Goal: Task Accomplishment & Management: Complete application form

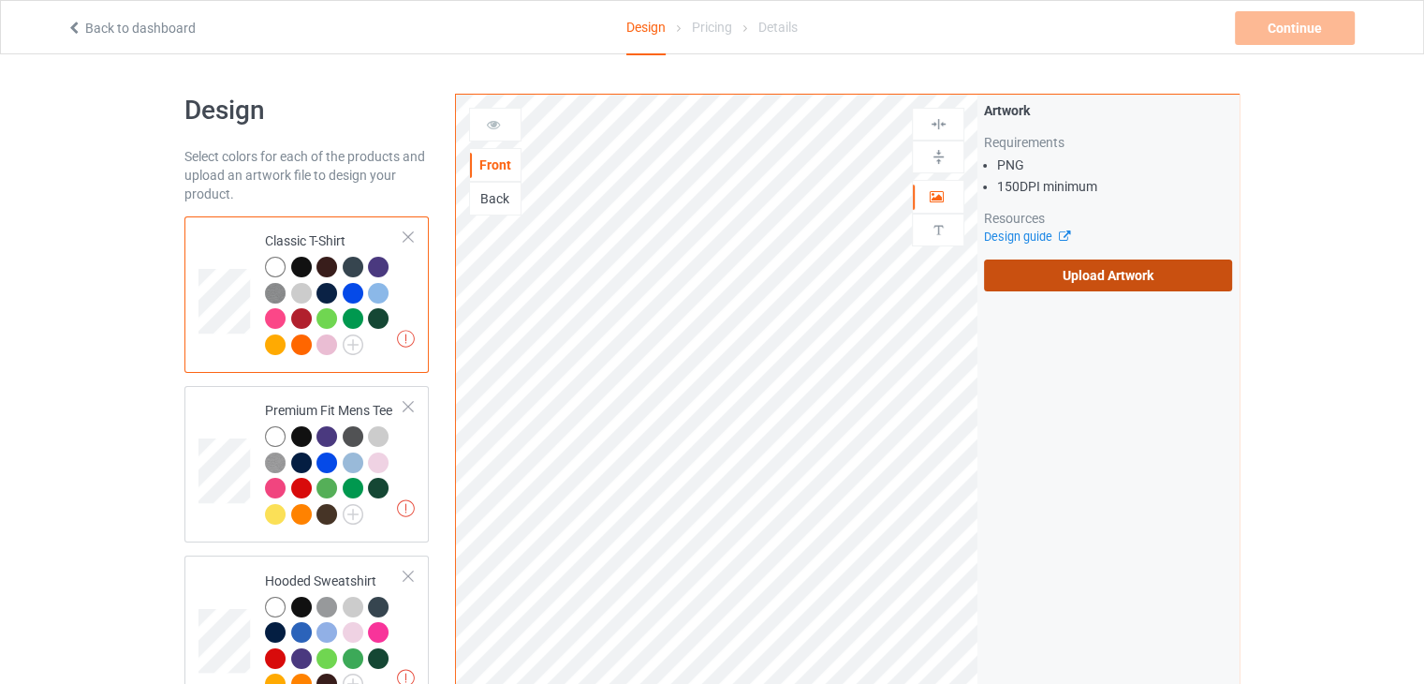
click at [1118, 269] on label "Upload Artwork" at bounding box center [1108, 275] width 248 height 32
click at [0, 0] on input "Upload Artwork" at bounding box center [0, 0] width 0 height 0
click at [1028, 253] on div "Artwork Requirements PNG 150 DPI minimum Resources Design guide Upload Artwork" at bounding box center [1108, 196] width 248 height 190
click at [1026, 271] on label "Upload Artwork" at bounding box center [1108, 275] width 248 height 32
click at [0, 0] on input "Upload Artwork" at bounding box center [0, 0] width 0 height 0
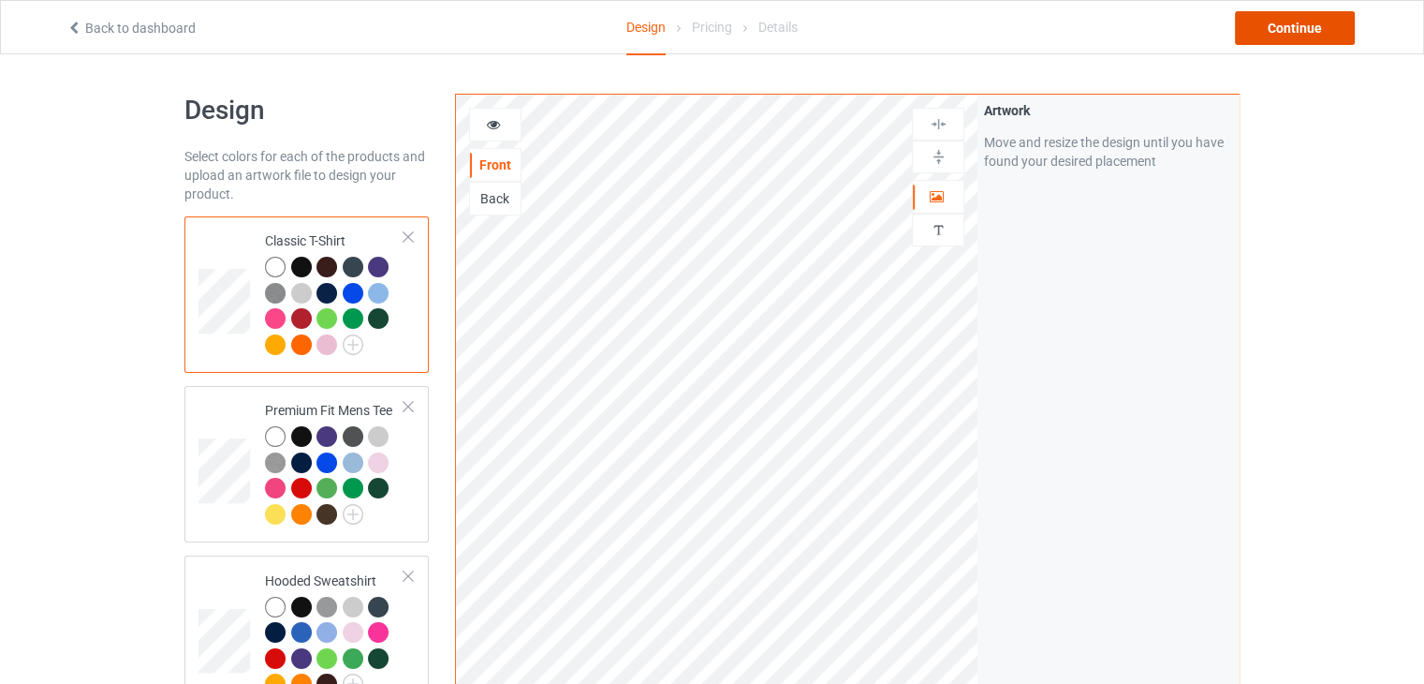
click at [1290, 34] on div "Continue" at bounding box center [1295, 28] width 120 height 34
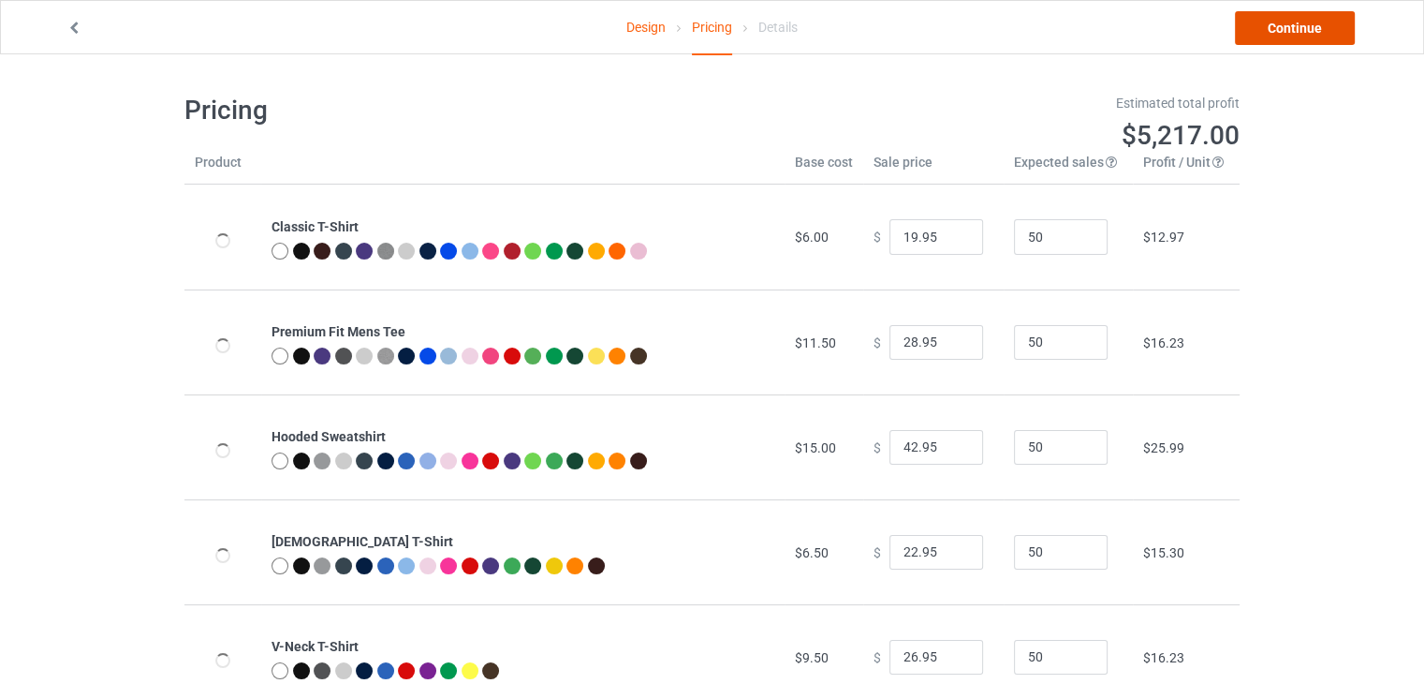
click at [1290, 34] on link "Continue" at bounding box center [1295, 28] width 120 height 34
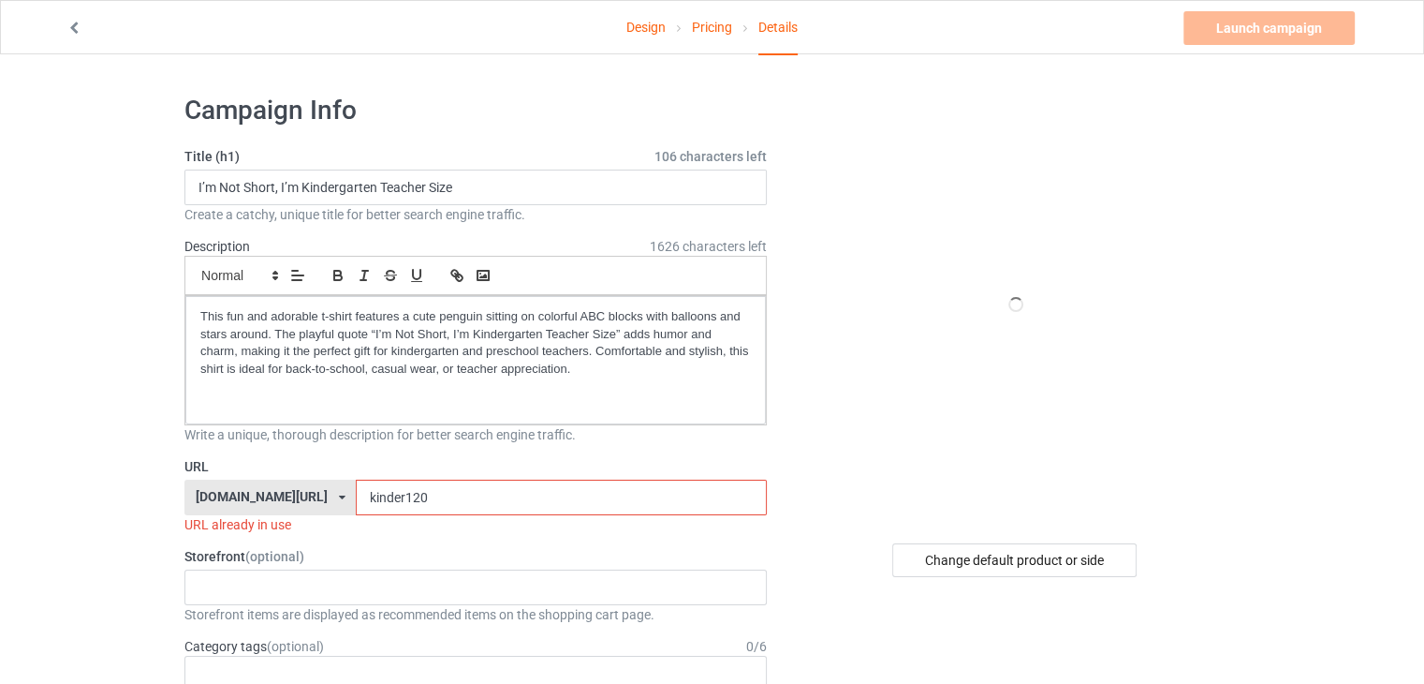
click at [427, 507] on input "kinder120" at bounding box center [561, 497] width 410 height 36
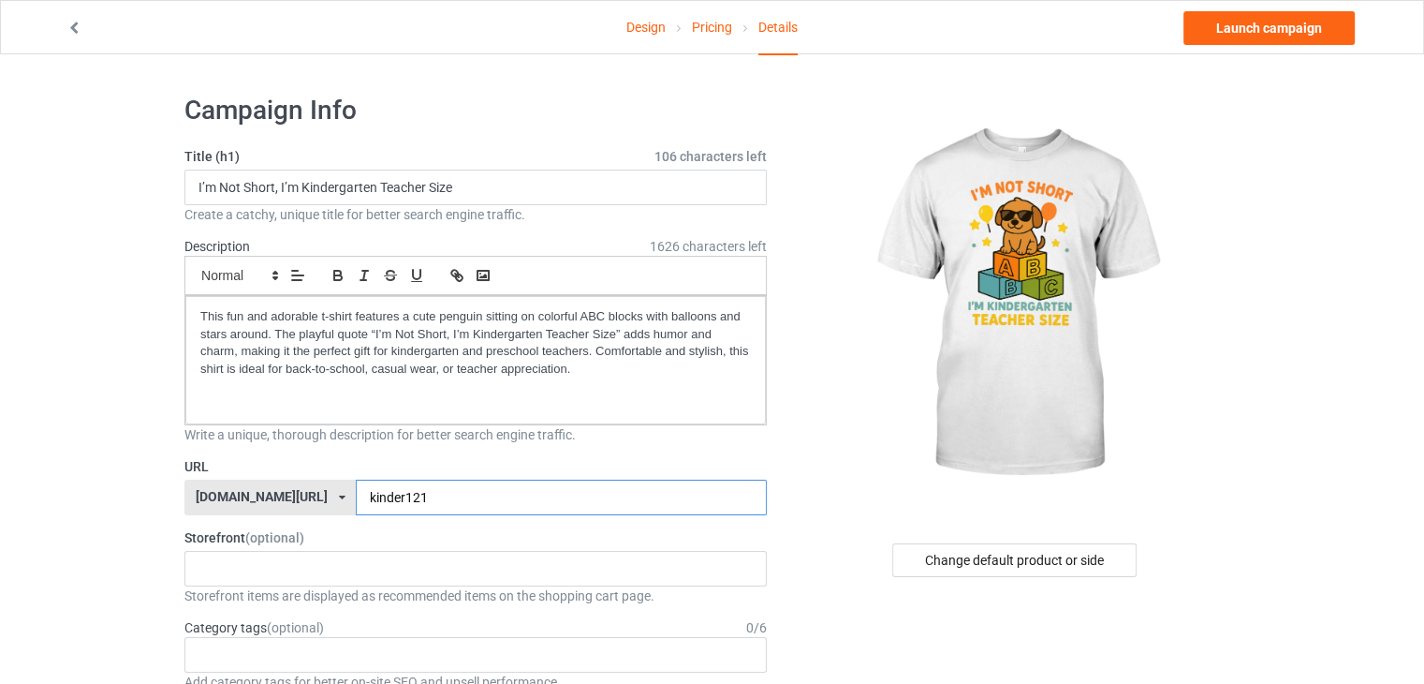
type input "kinder121"
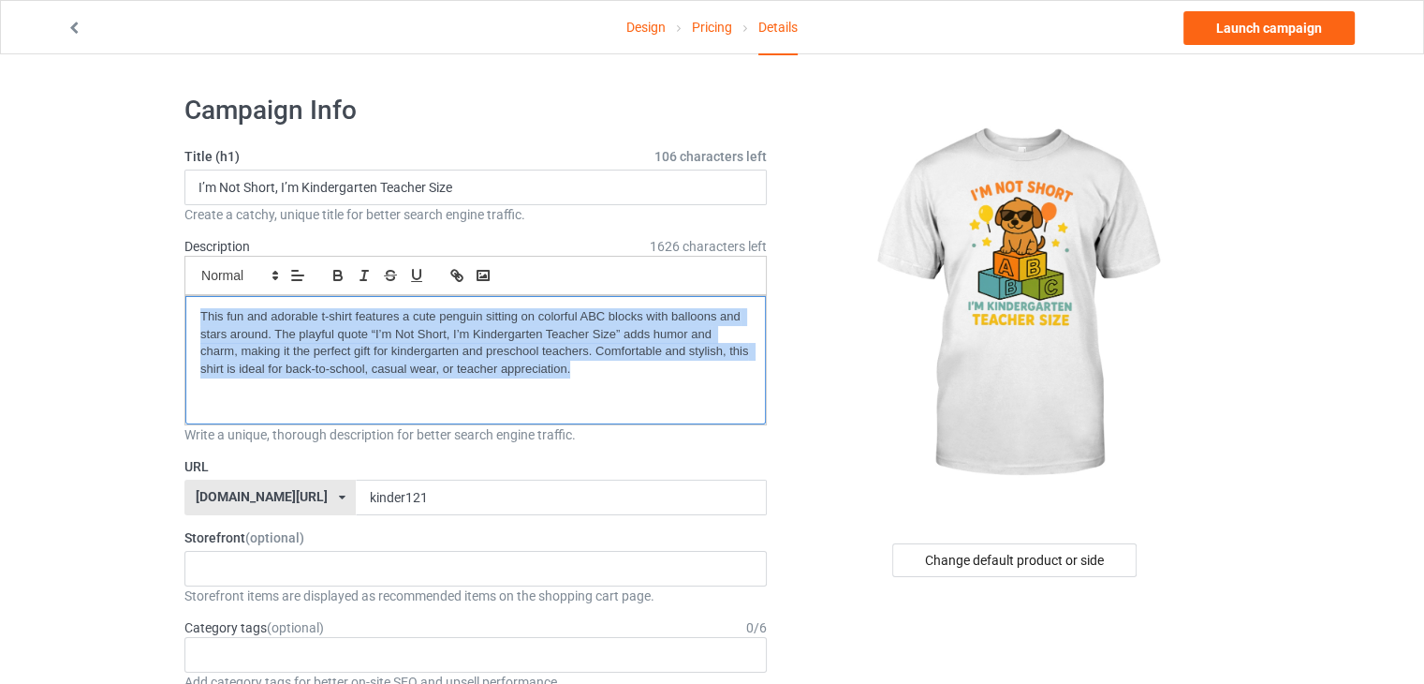
drag, startPoint x: 576, startPoint y: 362, endPoint x: 229, endPoint y: 384, distance: 347.2
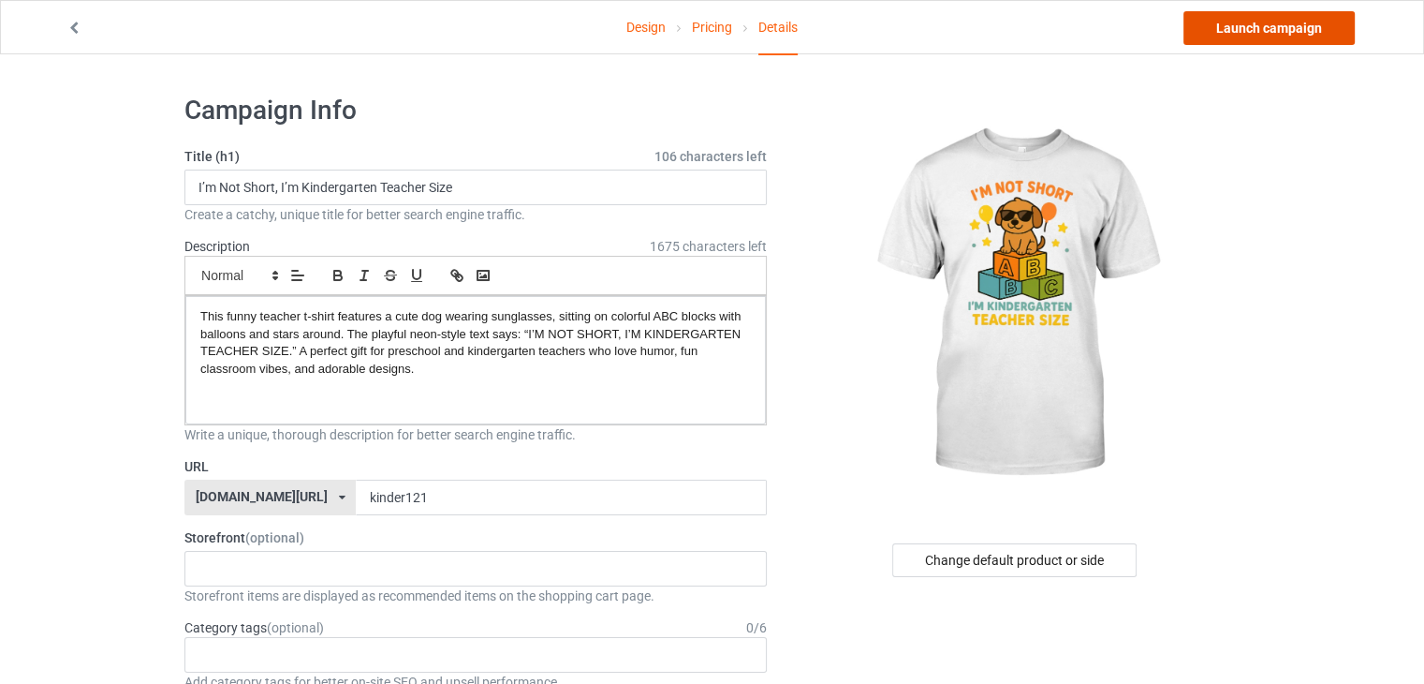
click at [1227, 16] on link "Launch campaign" at bounding box center [1269, 28] width 171 height 34
